Goal: Information Seeking & Learning: Find specific fact

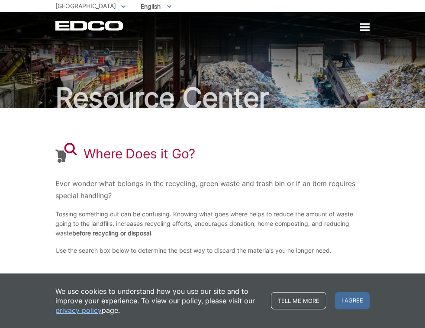
click at [282, 200] on p "Ever wonder what belongs in the recycling, green waste and trash bin or if an i…" at bounding box center [212, 190] width 314 height 24
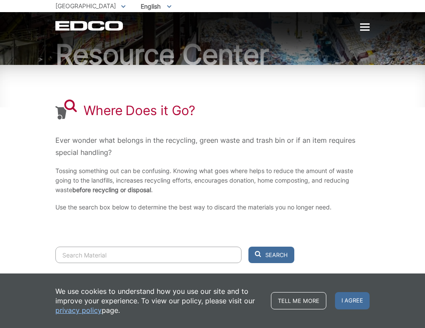
scroll to position [74, 0]
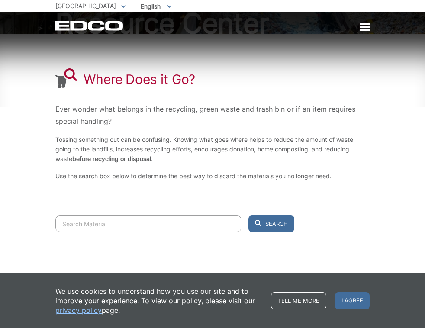
click at [110, 220] on input "Search" at bounding box center [148, 224] width 186 height 16
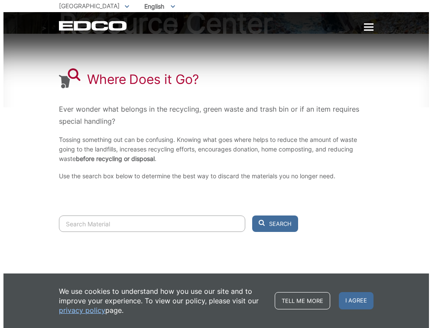
scroll to position [0, 0]
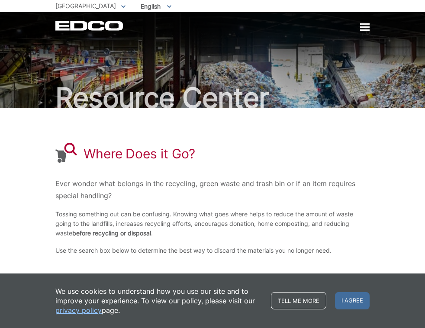
click at [370, 24] on div "EDCO Logo Home Residential Services Curbside Pickup Recycling Organic Recycling…" at bounding box center [212, 21] width 425 height 19
drag, startPoint x: 370, startPoint y: 24, endPoint x: 351, endPoint y: 50, distance: 32.3
click at [356, 42] on body "Home Back Home Residential Services Overview Curbside Pickup Recycling Organic …" at bounding box center [212, 164] width 425 height 328
click at [361, 32] on div "Resource Center" at bounding box center [212, 60] width 314 height 96
click at [362, 31] on div at bounding box center [365, 27] width 10 height 7
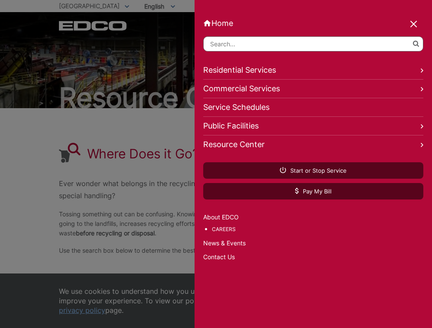
click at [363, 31] on div "Home Back Home Residential Services Overview Curbside Pickup Recycling Organic …" at bounding box center [312, 164] width 237 height 328
click at [292, 45] on input "Search" at bounding box center [313, 43] width 220 height 15
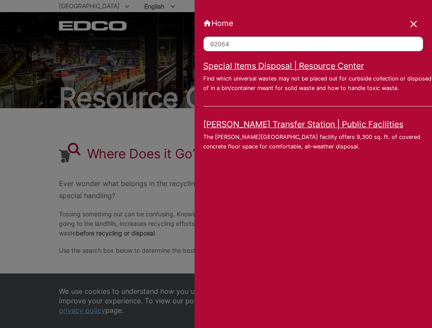
type input "92064"
click button "submit" at bounding box center [0, 0] width 0 height 0
click at [326, 68] on link "Special Items Disposal | Resource Center" at bounding box center [283, 66] width 161 height 10
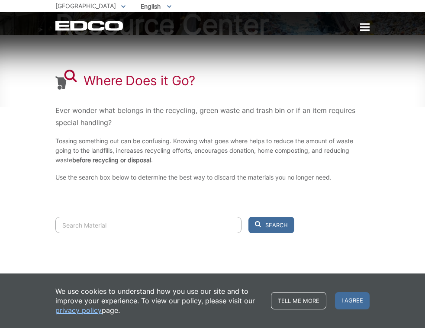
scroll to position [74, 0]
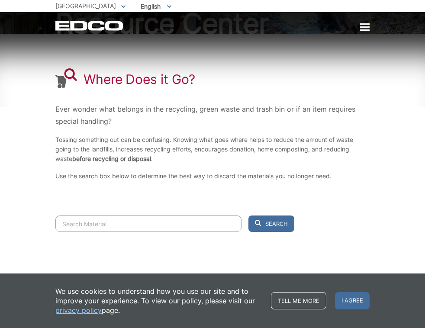
click at [131, 224] on input "Search" at bounding box center [148, 224] width 186 height 16
click at [249, 216] on button "Search" at bounding box center [272, 224] width 46 height 16
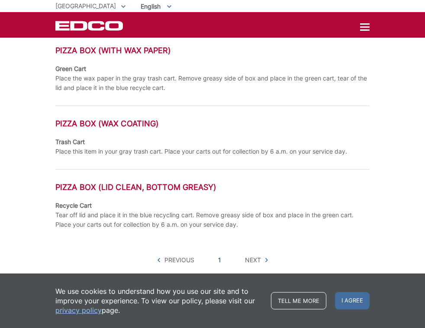
scroll to position [440, 0]
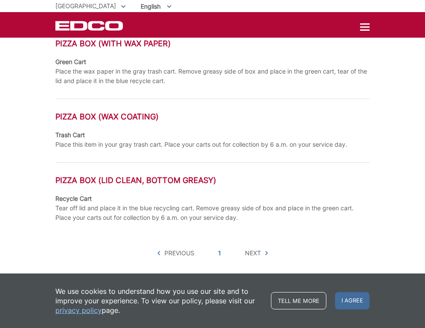
click at [254, 255] on span "Next" at bounding box center [253, 254] width 16 height 10
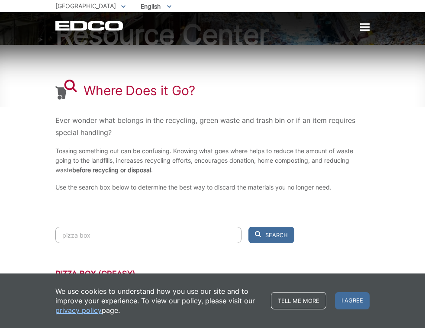
scroll to position [130, 0]
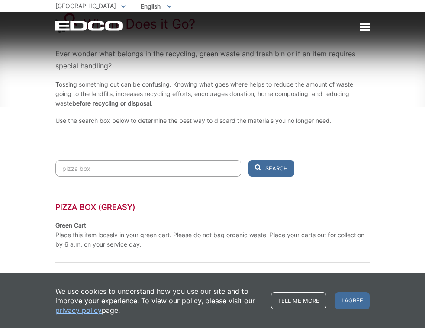
drag, startPoint x: 107, startPoint y: 168, endPoint x: -9, endPoint y: 161, distance: 116.2
click at [0, 161] on html "Home Back Home Residential Services Overview Curbside Pickup Recycling Organic …" at bounding box center [212, 34] width 425 height 328
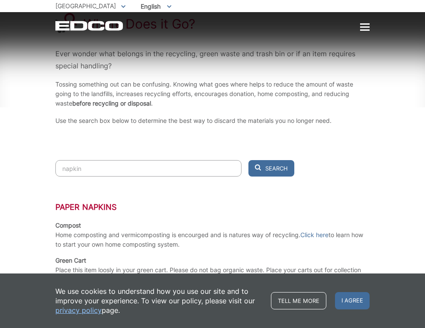
click at [249, 160] on button "Search" at bounding box center [272, 168] width 46 height 16
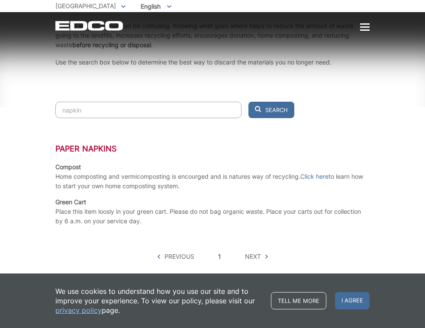
scroll to position [192, 0]
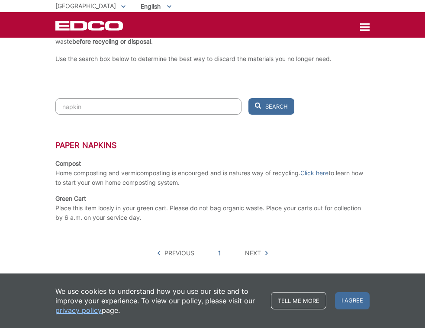
click at [278, 93] on div "Where Does it Go? Ever wonder what belongs in the recycling, green waste and tr…" at bounding box center [212, 7] width 314 height 182
click at [278, 104] on span "Search" at bounding box center [276, 107] width 23 height 8
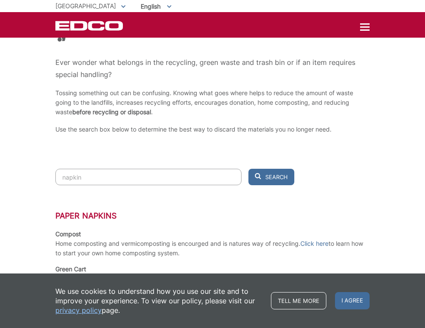
scroll to position [105, 0]
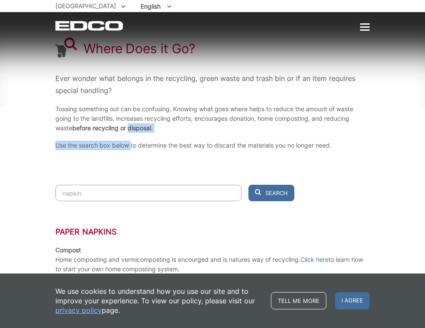
drag, startPoint x: 132, startPoint y: 139, endPoint x: 131, endPoint y: 150, distance: 11.0
click at [132, 149] on div "Where Does it Go? Ever wonder what belongs in the recycling, green waste and tr…" at bounding box center [212, 94] width 314 height 182
click at [124, 176] on div "Where Does it Go? Ever wonder what belongs in the recycling, green waste and tr…" at bounding box center [212, 94] width 314 height 182
click at [120, 191] on input "napkin" at bounding box center [148, 193] width 186 height 16
drag, startPoint x: 120, startPoint y: 191, endPoint x: 67, endPoint y: 185, distance: 54.1
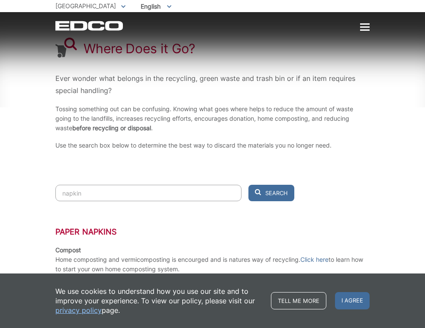
click at [67, 185] on input "napkin" at bounding box center [148, 193] width 186 height 16
type input "n"
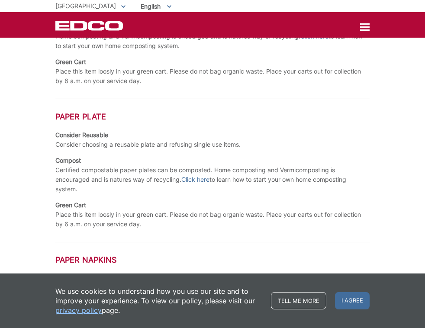
scroll to position [495, 0]
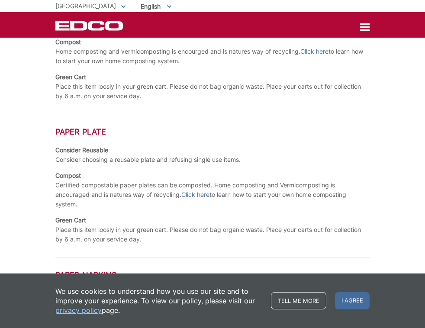
type input "paper"
drag, startPoint x: 63, startPoint y: 186, endPoint x: 168, endPoint y: 181, distance: 104.9
click at [173, 181] on p "Certified compostable paper plates can be composted. Home composting and Vermic…" at bounding box center [212, 195] width 314 height 29
click at [168, 181] on p "Certified compostable paper plates can be composted. Home composting and Vermic…" at bounding box center [212, 195] width 314 height 29
click at [220, 163] on p "Consider choosing a reusable plate and refusing single use items." at bounding box center [147, 160] width 185 height 10
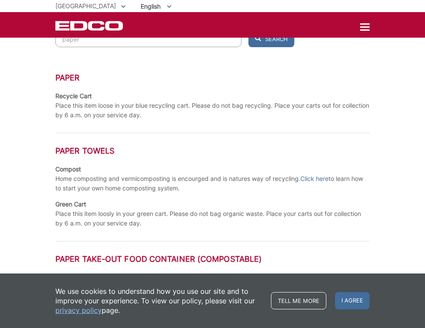
scroll to position [192, 0]
